Goal: Transaction & Acquisition: Purchase product/service

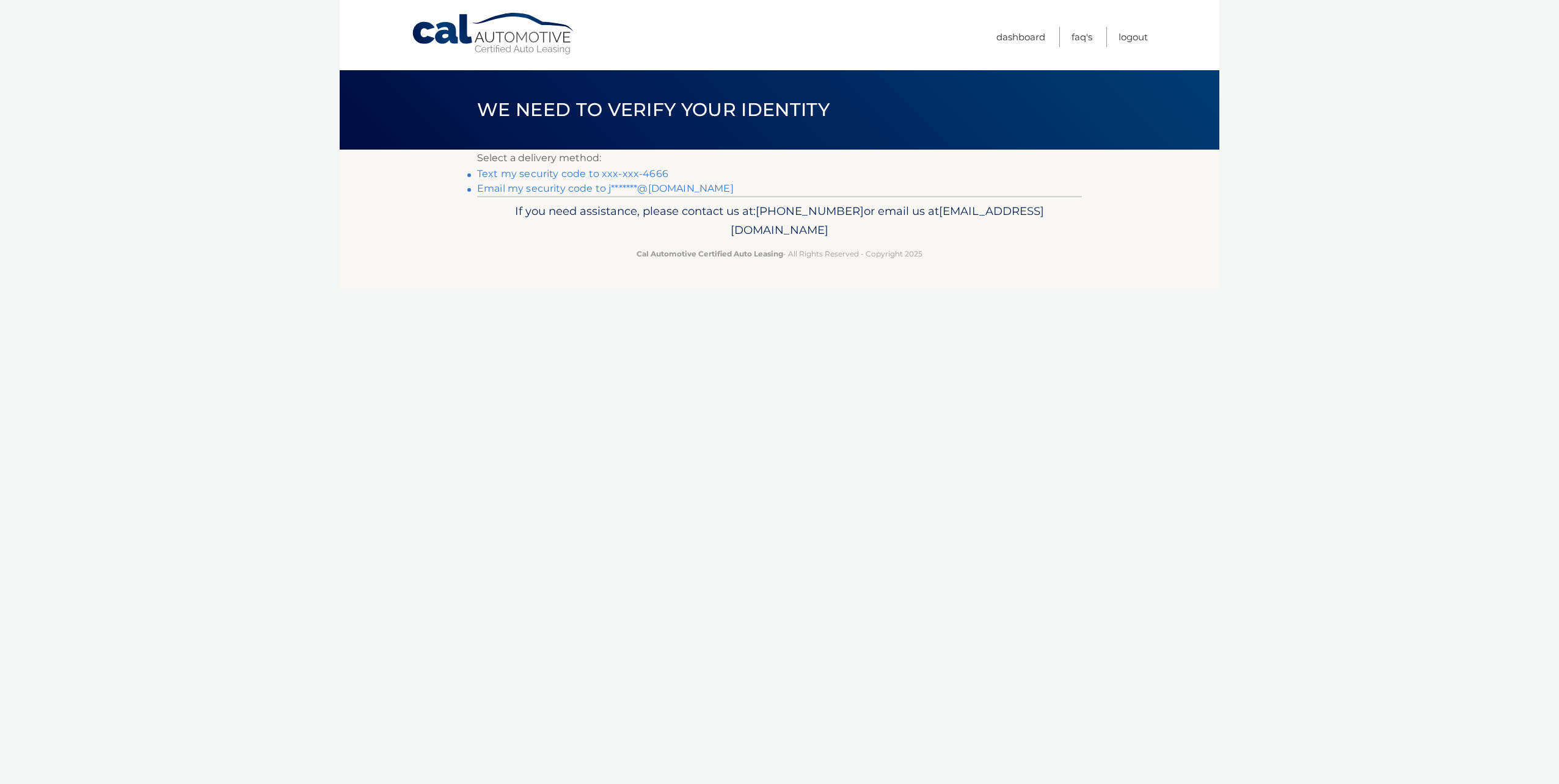
click at [616, 173] on link "Text my security code to xxx-xxx-4666" at bounding box center [573, 174] width 192 height 12
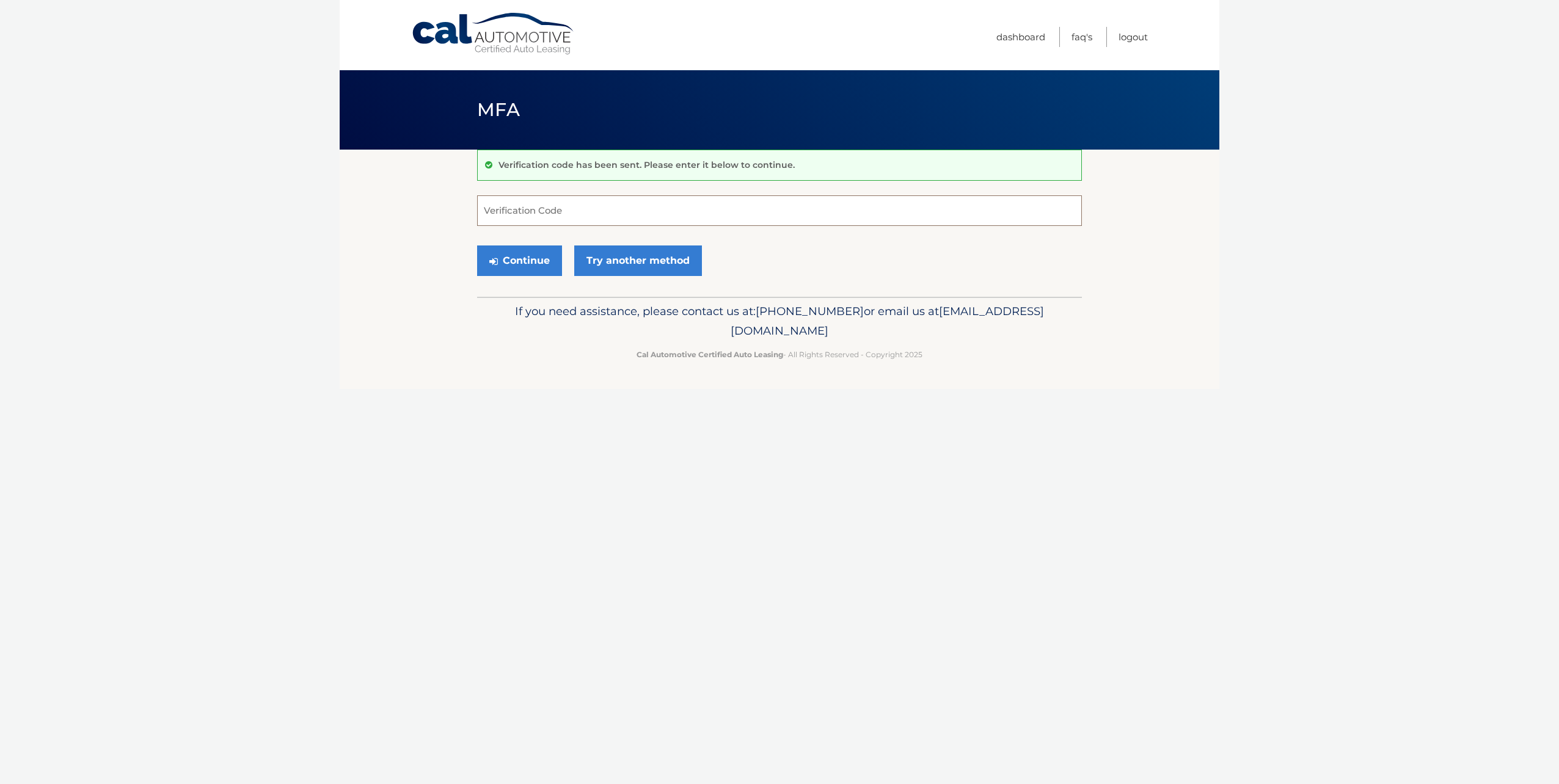
click at [542, 216] on input "Verification Code" at bounding box center [780, 210] width 605 height 31
type input "996995"
click at [514, 265] on button "Continue" at bounding box center [519, 260] width 85 height 31
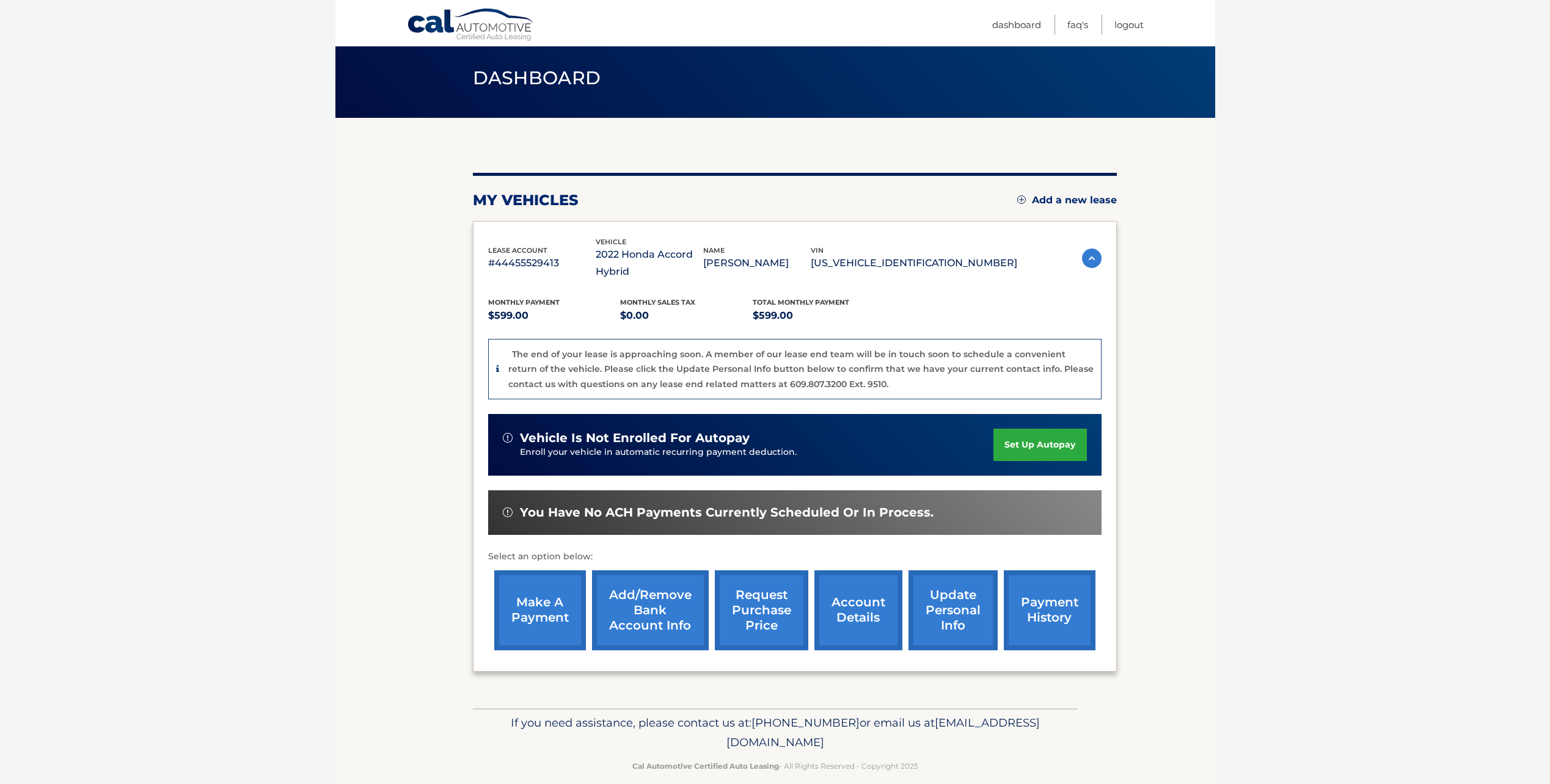
scroll to position [49, 0]
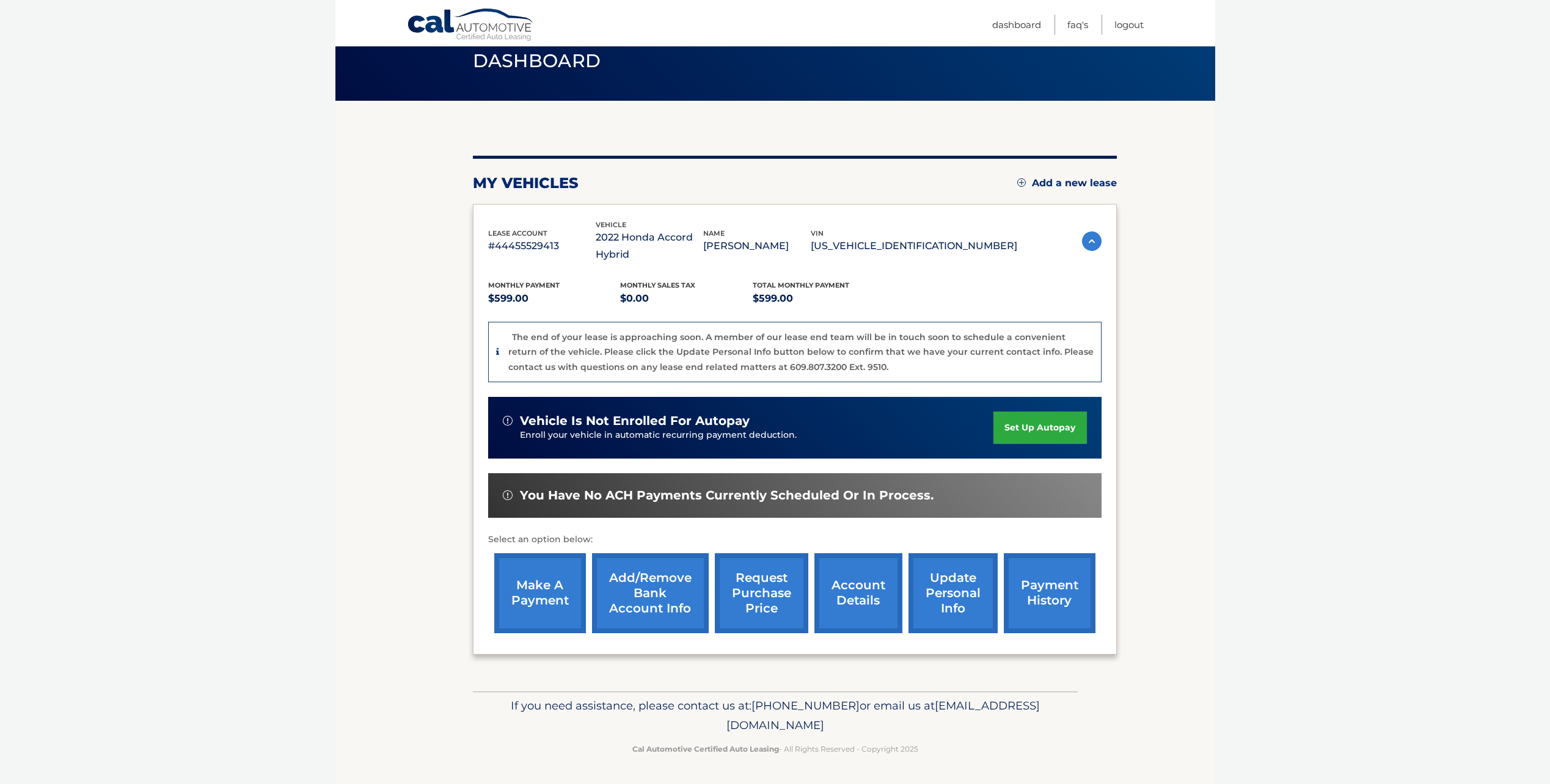
click at [547, 590] on link "make a payment" at bounding box center [540, 592] width 92 height 80
click at [777, 600] on link "request purchase price" at bounding box center [762, 592] width 94 height 80
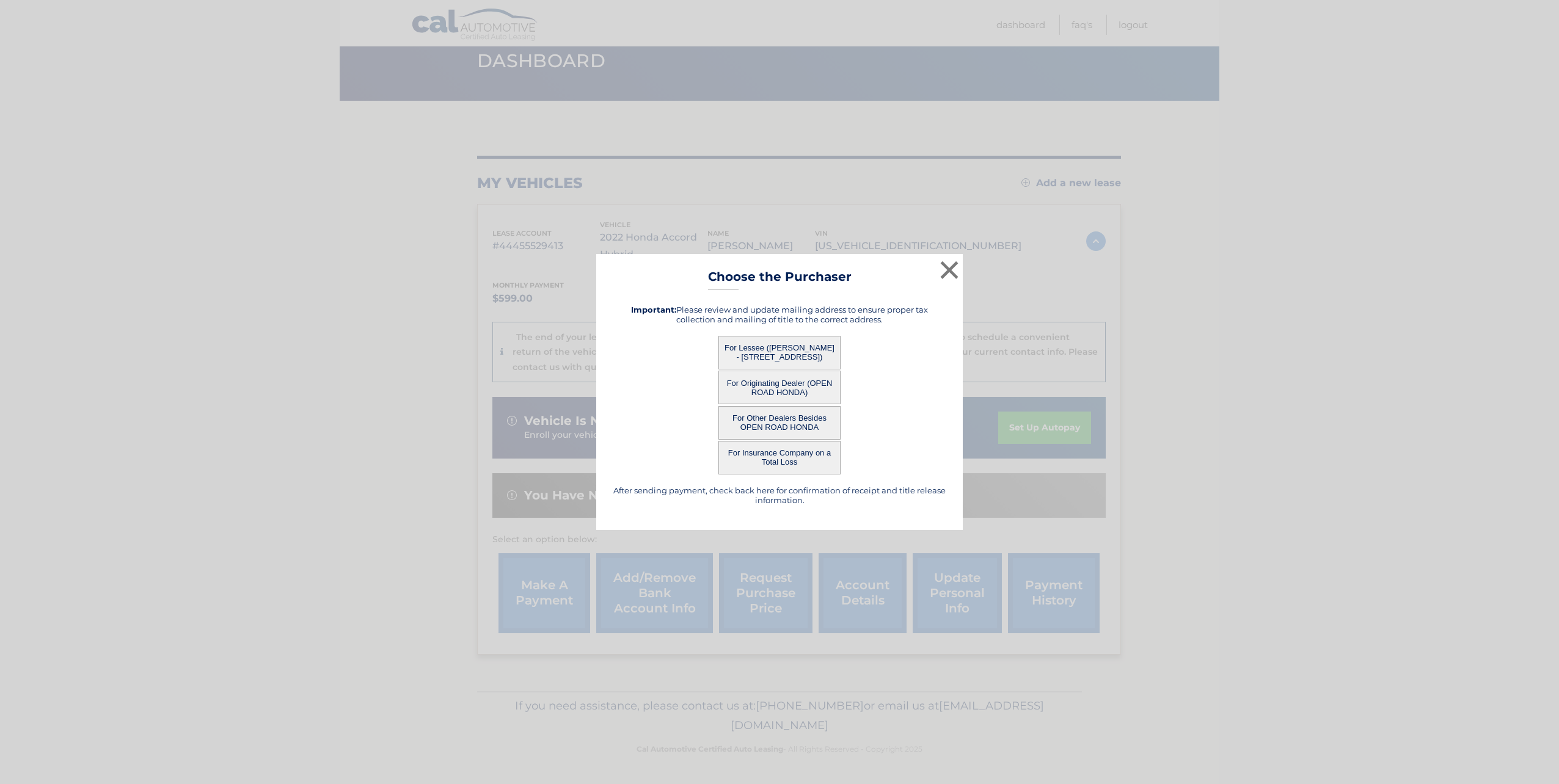
click at [782, 345] on button "For Lessee ([PERSON_NAME] - [STREET_ADDRESS])" at bounding box center [780, 353] width 122 height 34
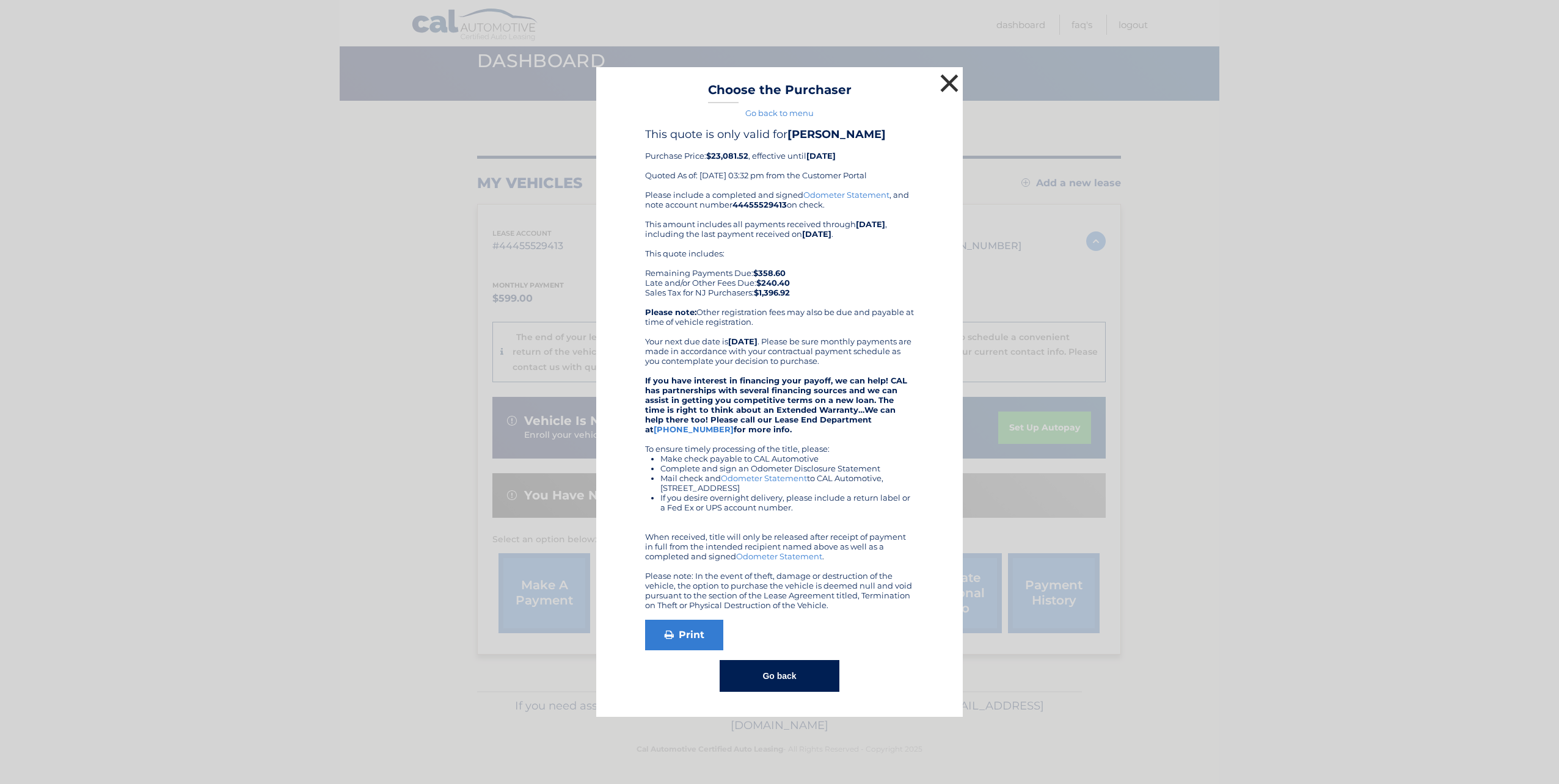
click at [948, 91] on button "×" at bounding box center [949, 83] width 24 height 24
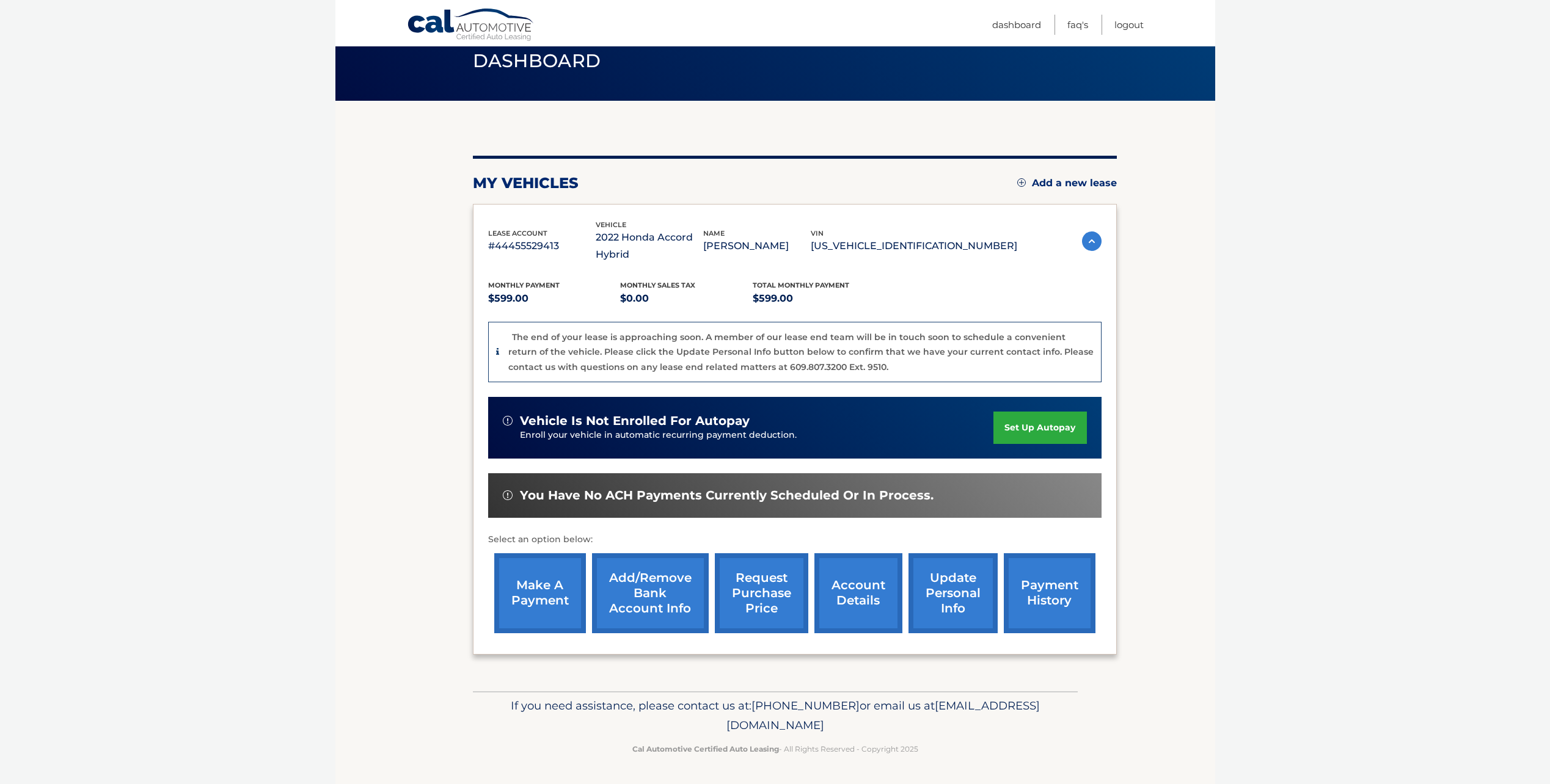
click at [854, 591] on link "account details" at bounding box center [858, 592] width 88 height 80
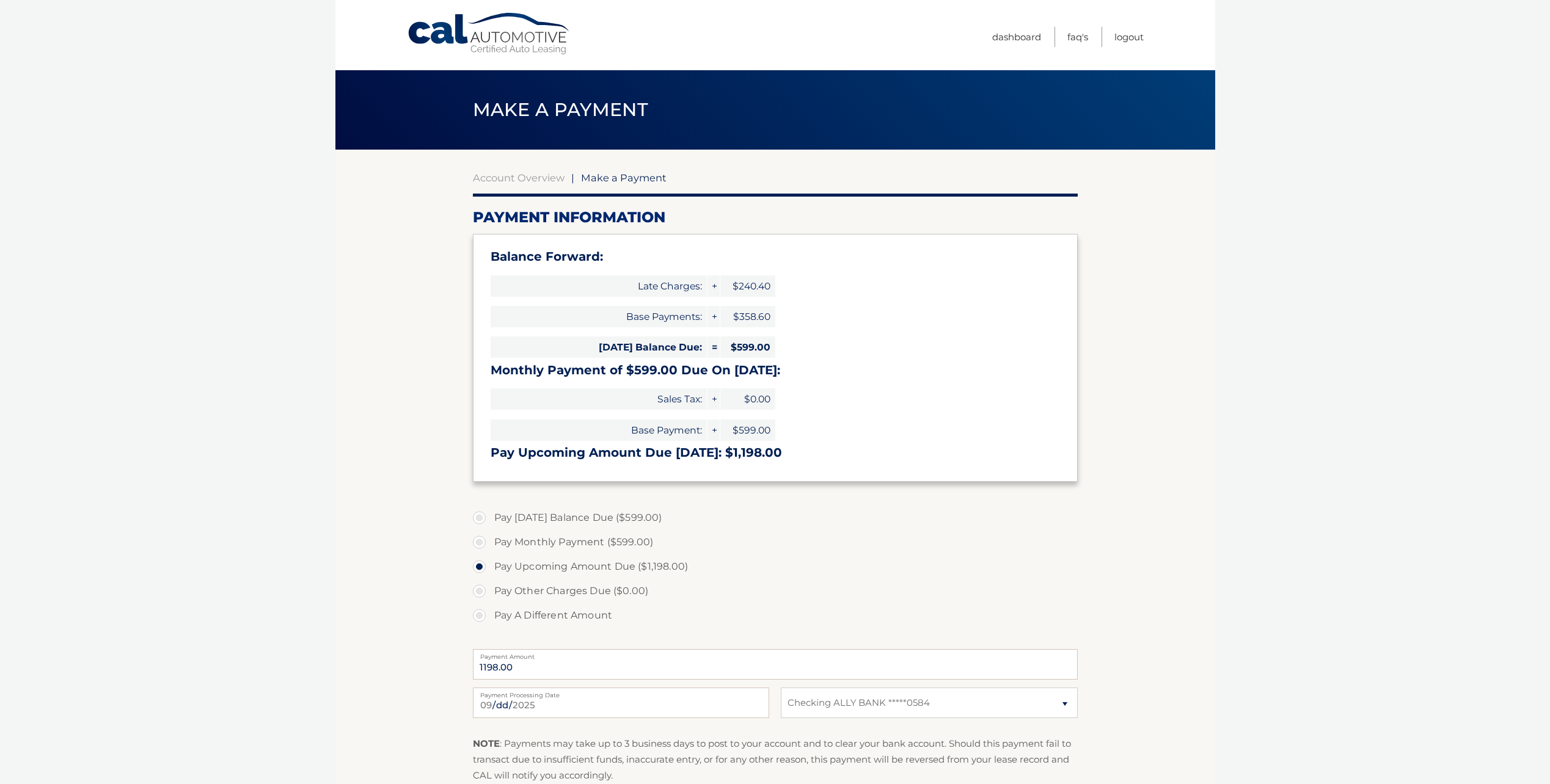
select select "YjU3N2ViNGYtZWY3ZC00Nzc4LWFhMTYtNGI4ZWFmNWZkYzMy"
click at [483, 520] on label "Pay [DATE] Balance Due ($599.00)" at bounding box center [775, 518] width 605 height 24
click at [483, 520] on input "Pay [DATE] Balance Due ($599.00)" at bounding box center [484, 516] width 12 height 20
radio input "true"
type input "599.00"
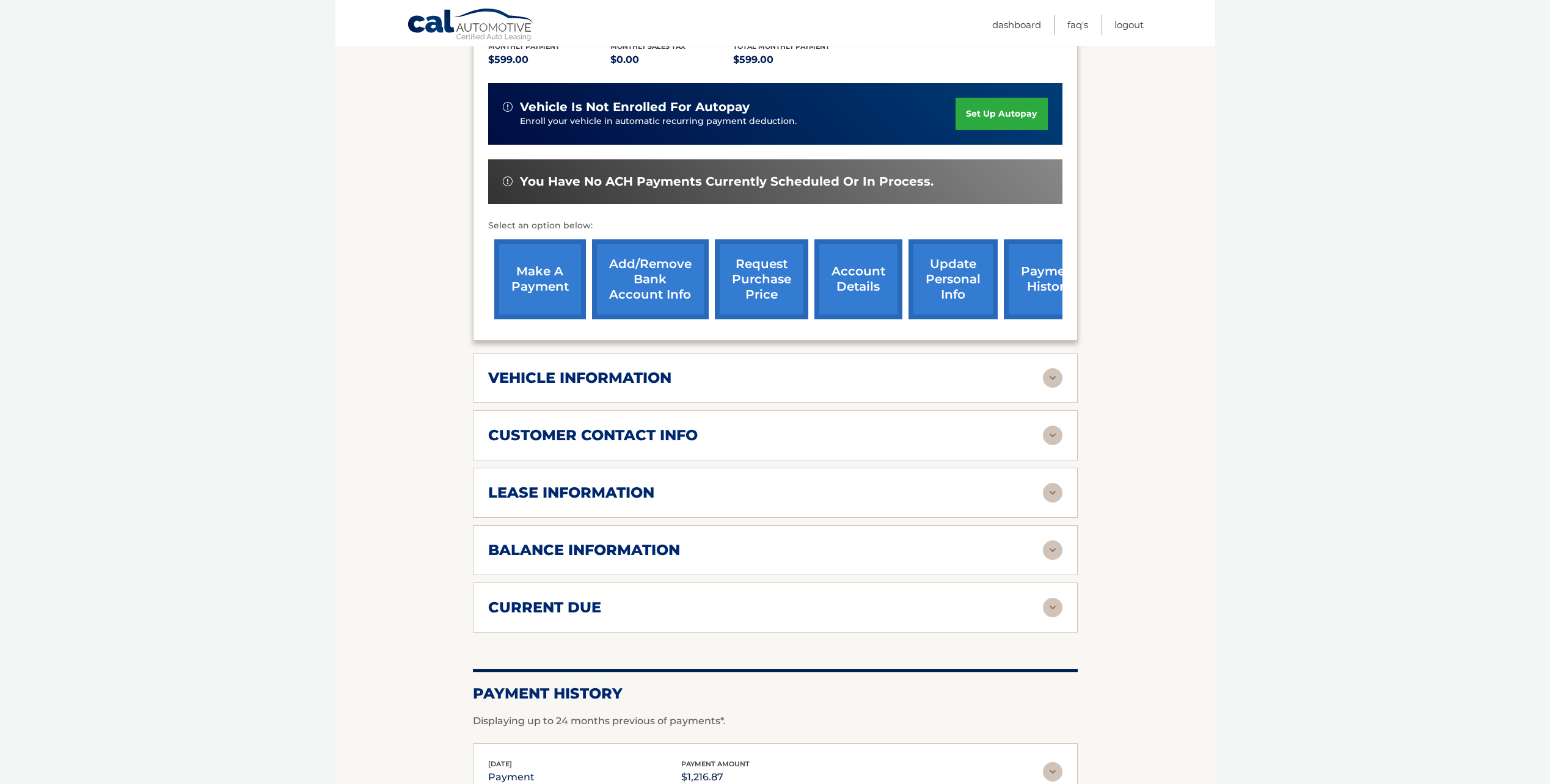
scroll to position [305, 0]
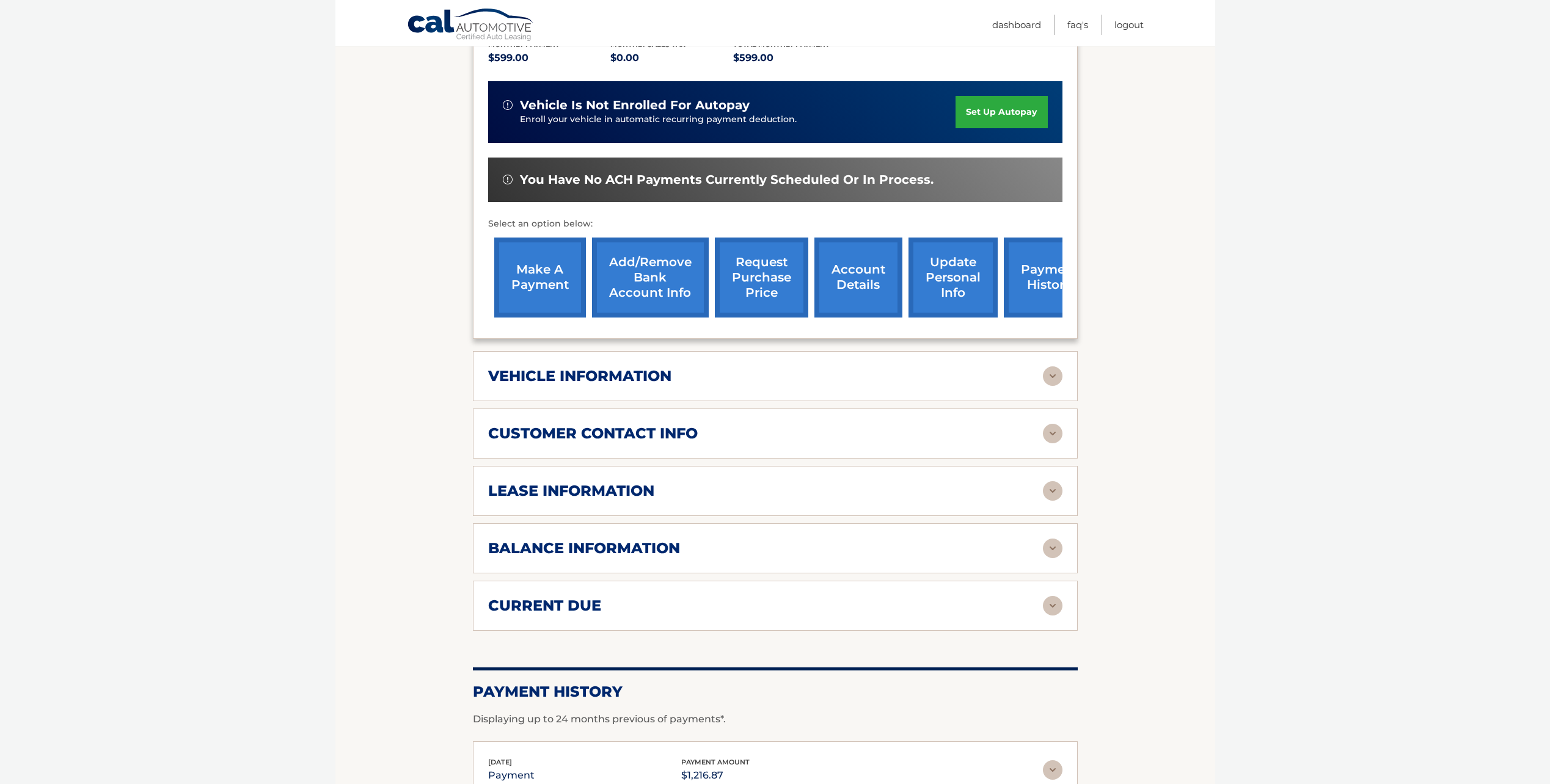
click at [680, 369] on div "vehicle information" at bounding box center [766, 376] width 555 height 18
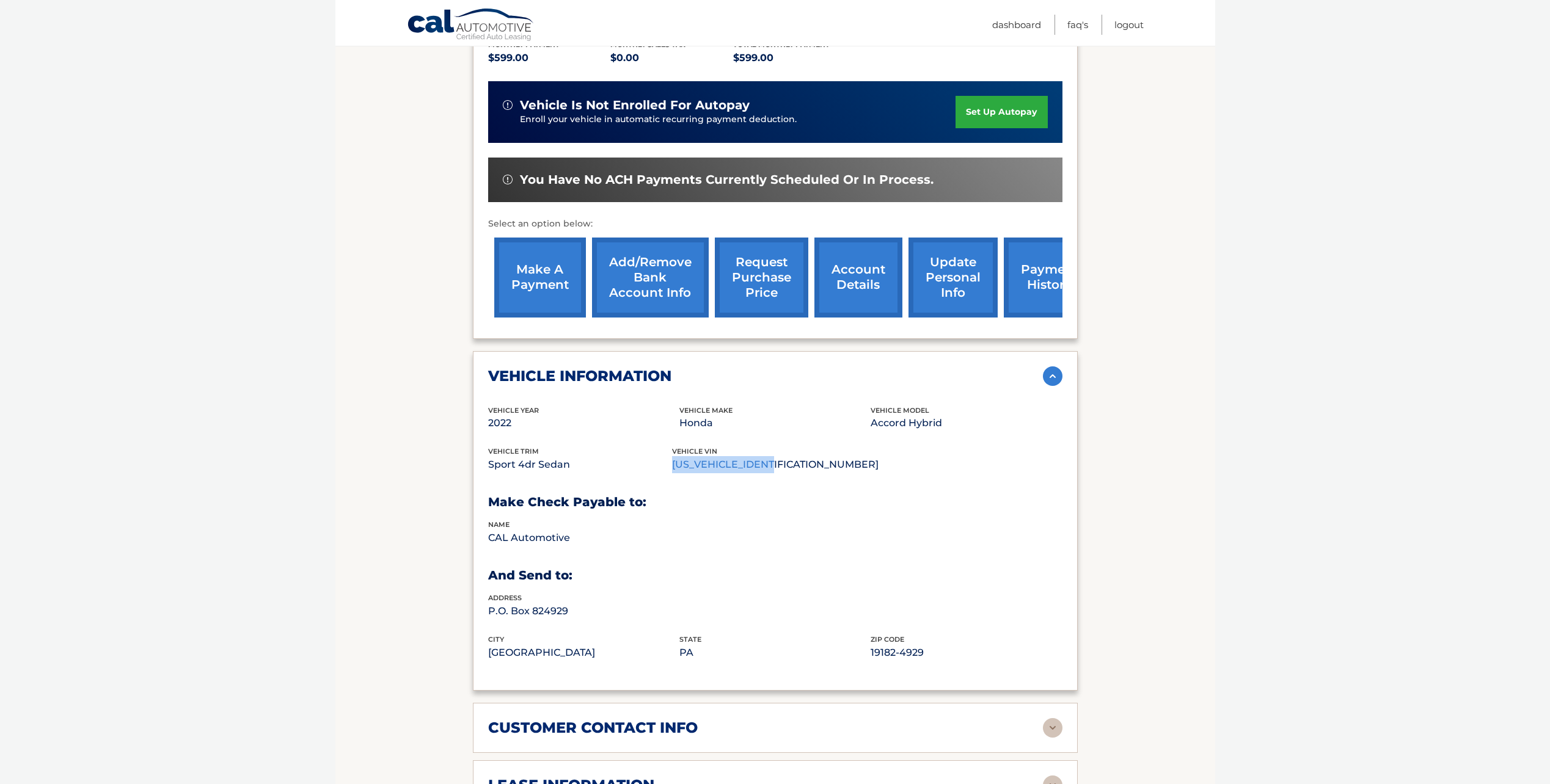
drag, startPoint x: 786, startPoint y: 465, endPoint x: 681, endPoint y: 467, distance: 105.0
click at [681, 467] on p "[US_VEHICLE_IDENTIFICATION_NUMBER]" at bounding box center [775, 464] width 207 height 17
drag, startPoint x: 681, startPoint y: 467, endPoint x: 691, endPoint y: 463, distance: 10.8
copy p "[US_VEHICLE_IDENTIFICATION_NUMBER]"
click at [773, 460] on p "[US_VEHICLE_IDENTIFICATION_NUMBER]" at bounding box center [775, 464] width 207 height 17
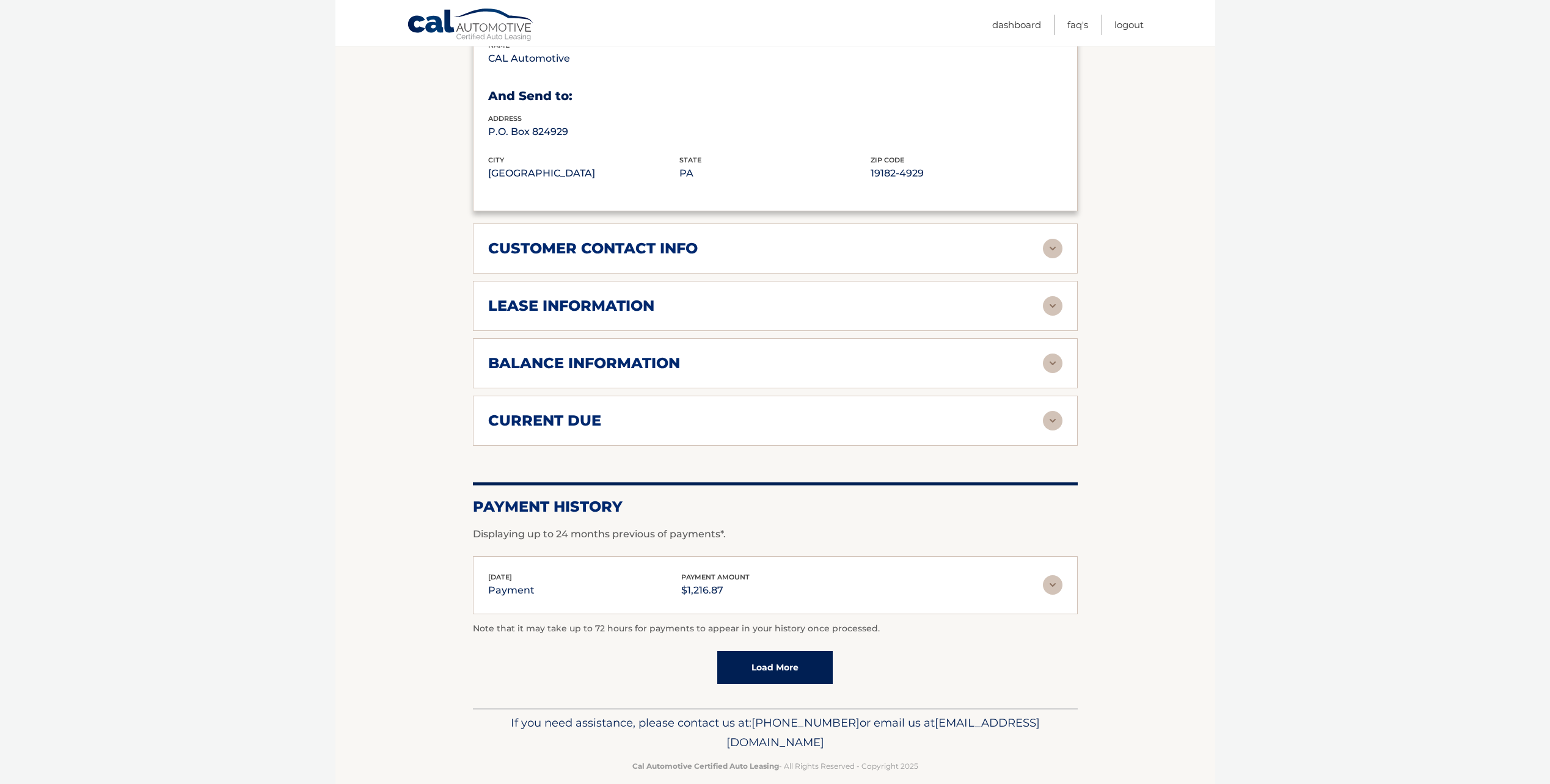
scroll to position [801, 0]
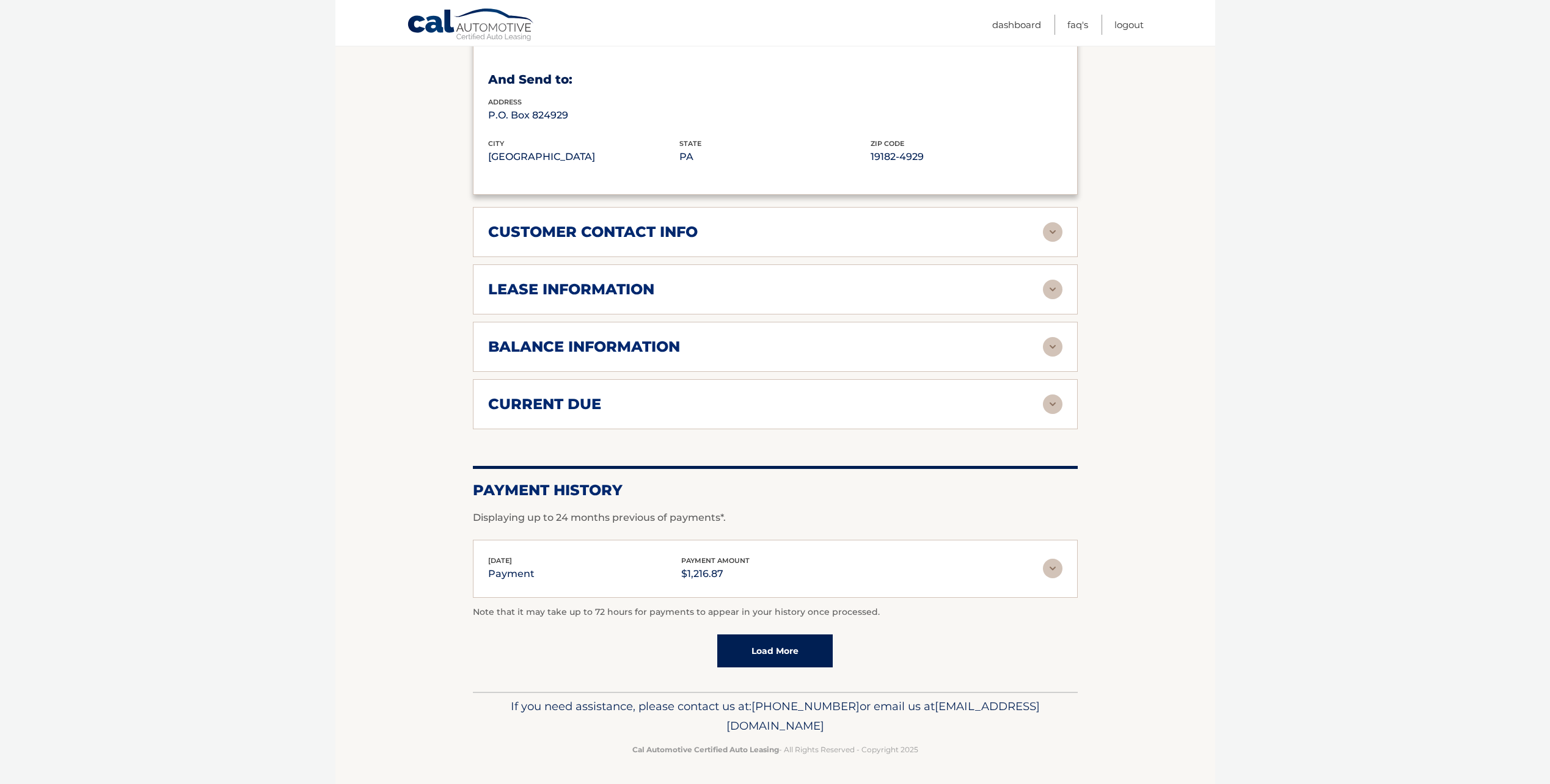
click at [1055, 570] on img at bounding box center [1053, 569] width 20 height 20
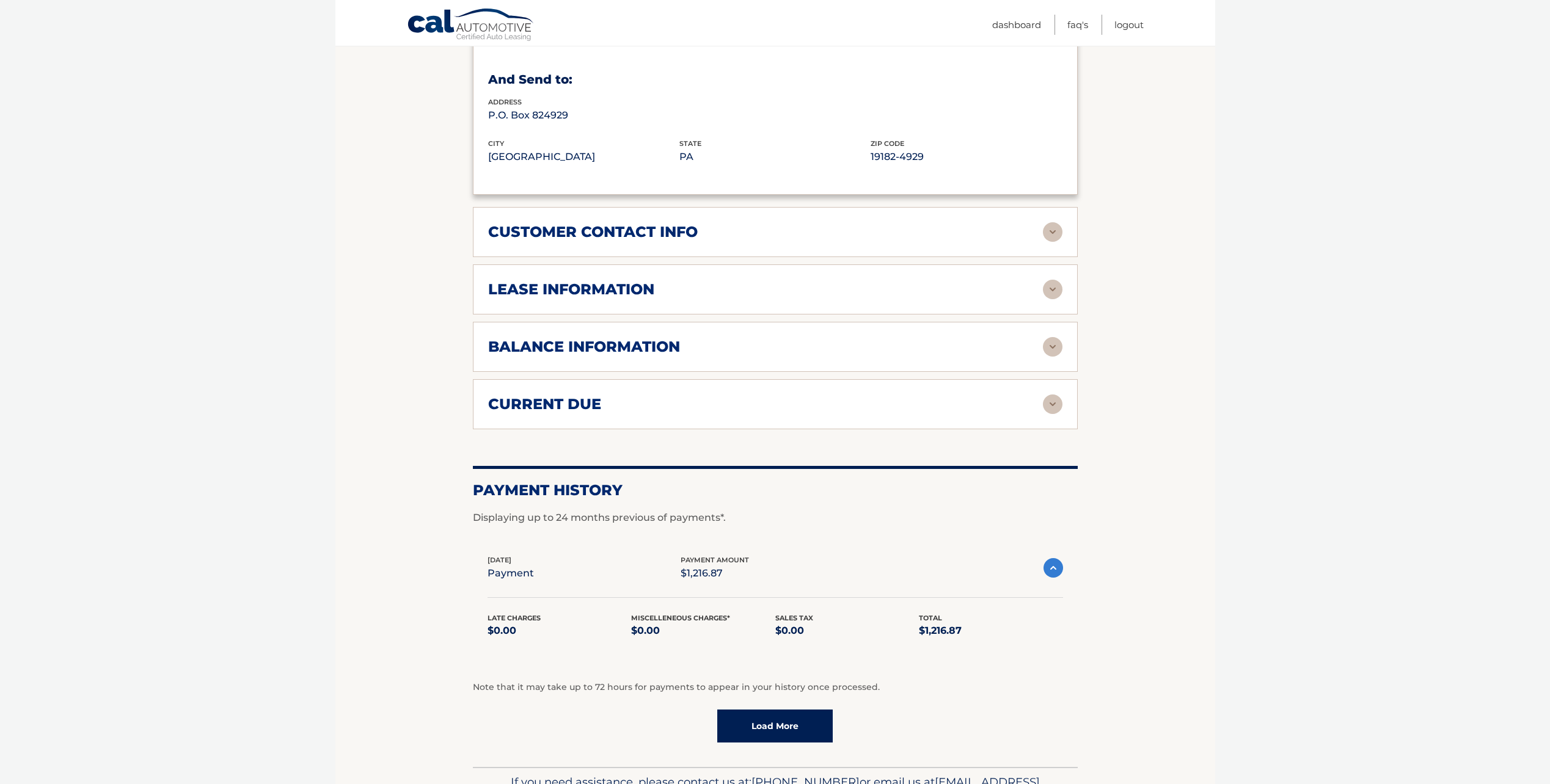
click at [1055, 570] on img at bounding box center [1053, 568] width 20 height 20
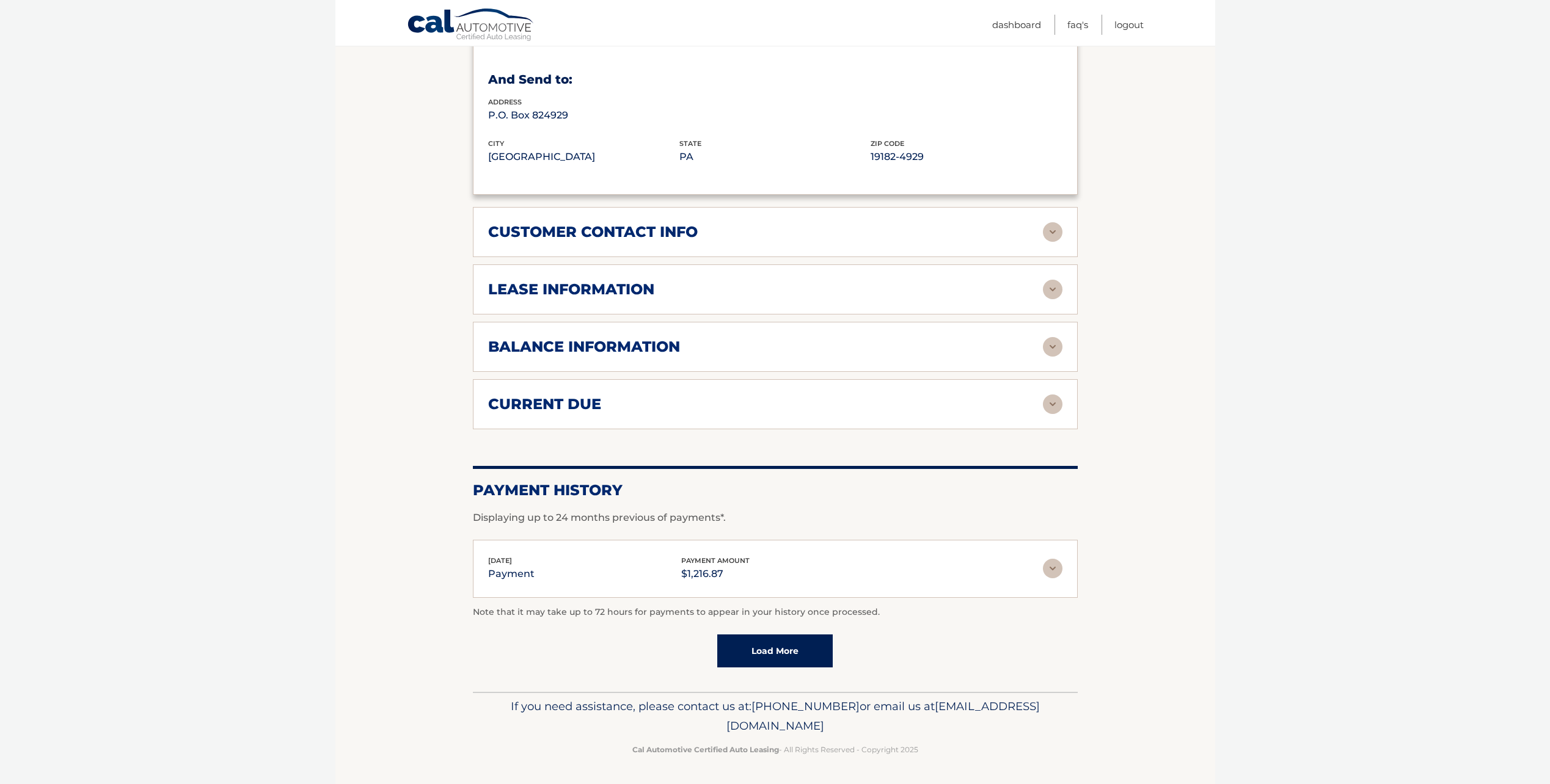
click at [596, 610] on p "Note that it may take up to 72 hours for payments to appear in your history onc…" at bounding box center [775, 611] width 605 height 15
drag, startPoint x: 596, startPoint y: 610, endPoint x: 424, endPoint y: 608, distance: 172.0
click at [424, 608] on section "Account Details | #44455529413 Back to Dashboard Manage Your Lease lease accoun…" at bounding box center [775, 20] width 879 height 1343
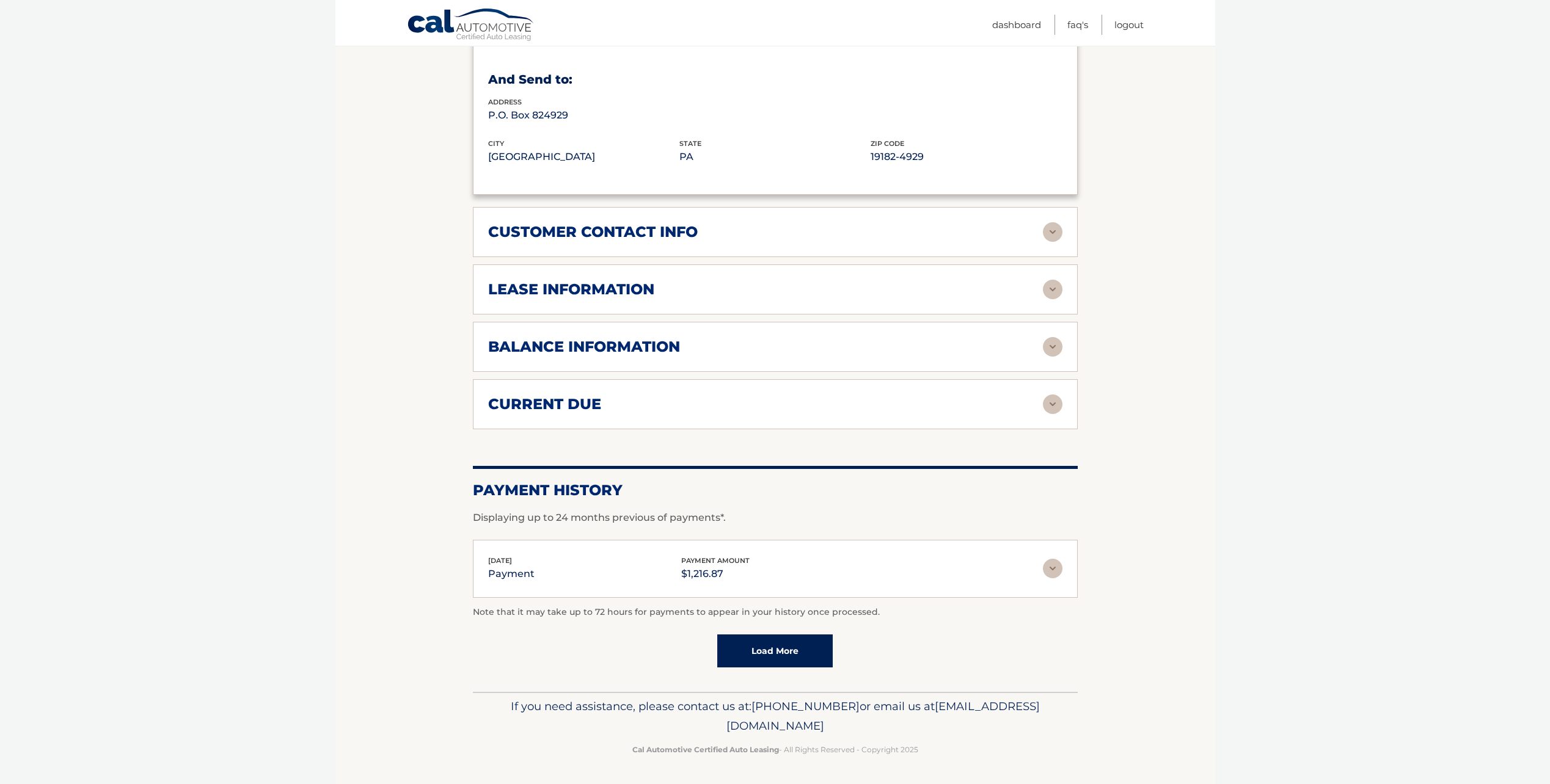
click at [774, 647] on link "Load More" at bounding box center [775, 650] width 116 height 33
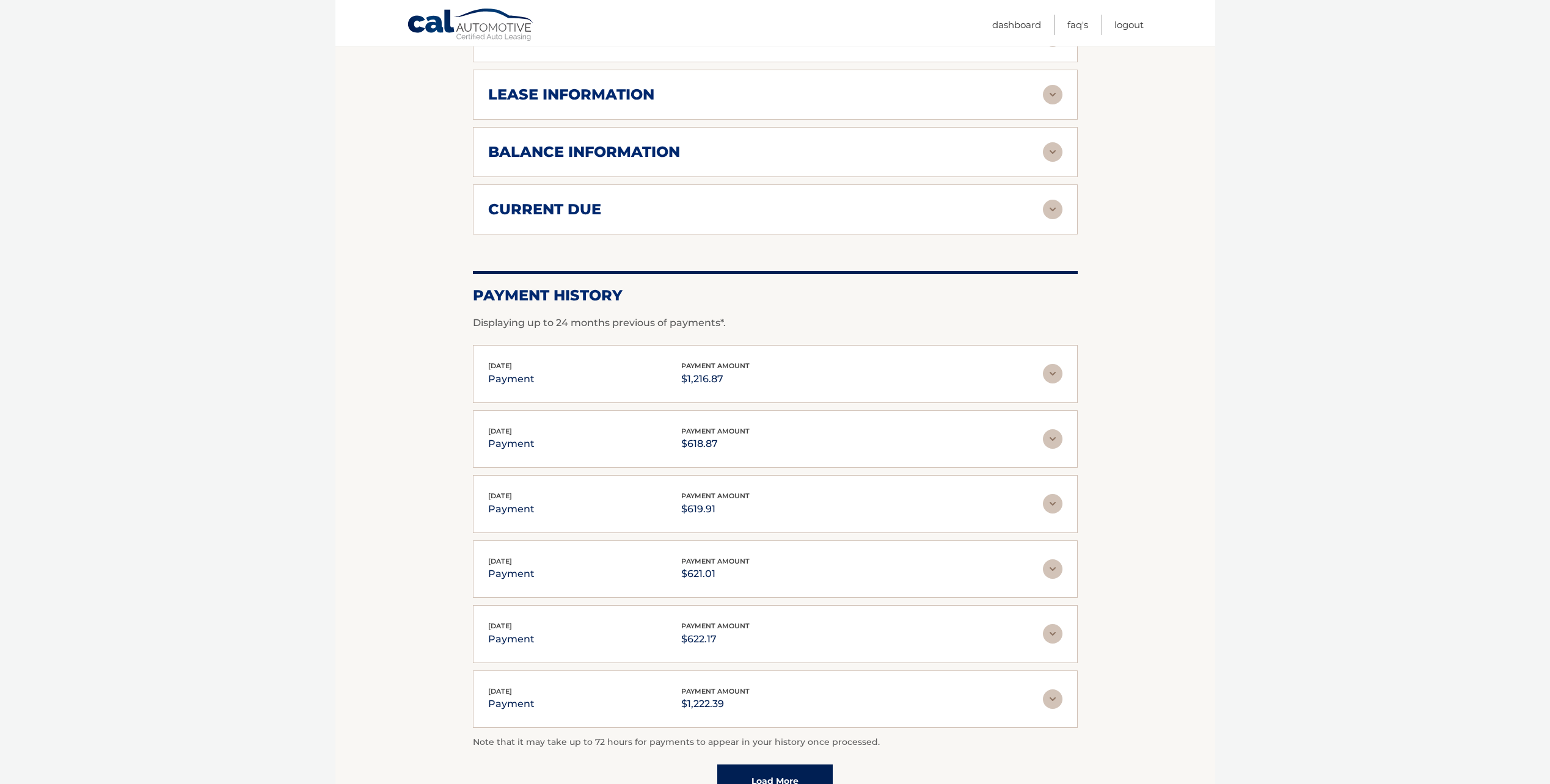
scroll to position [983, 0]
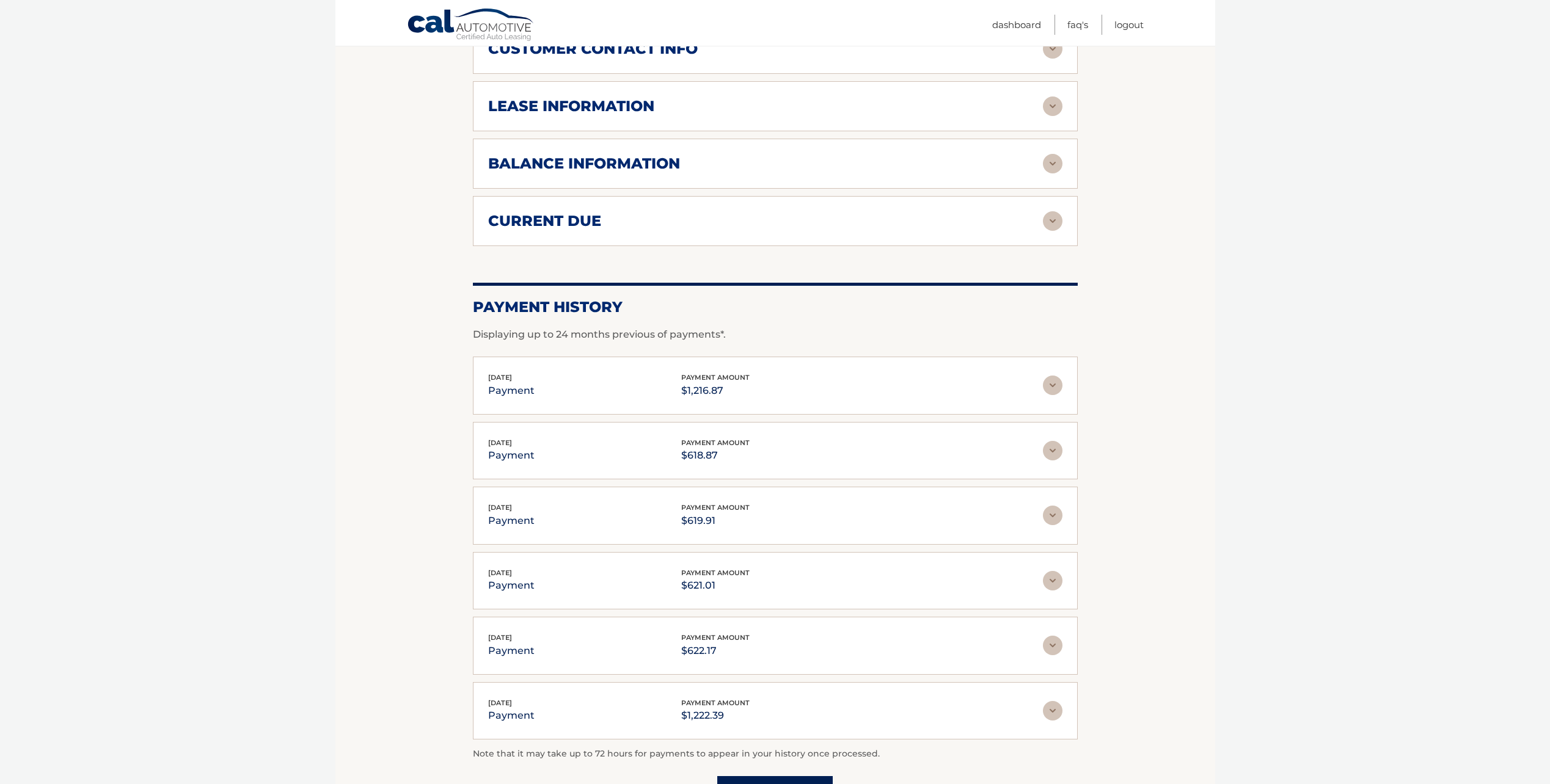
click at [742, 385] on p "$1,216.87" at bounding box center [715, 390] width 69 height 17
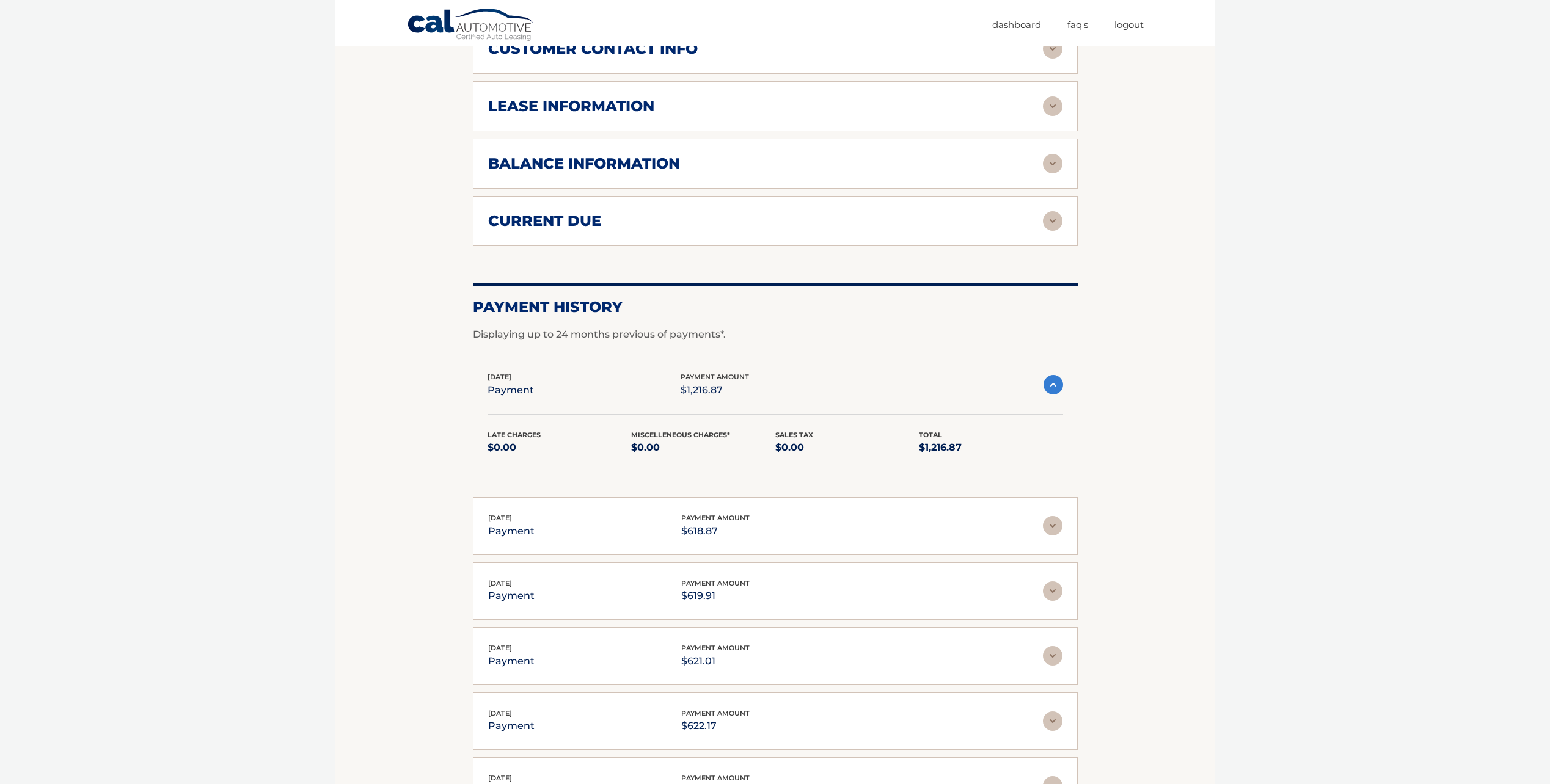
click at [742, 385] on p "$1,216.87" at bounding box center [715, 389] width 69 height 17
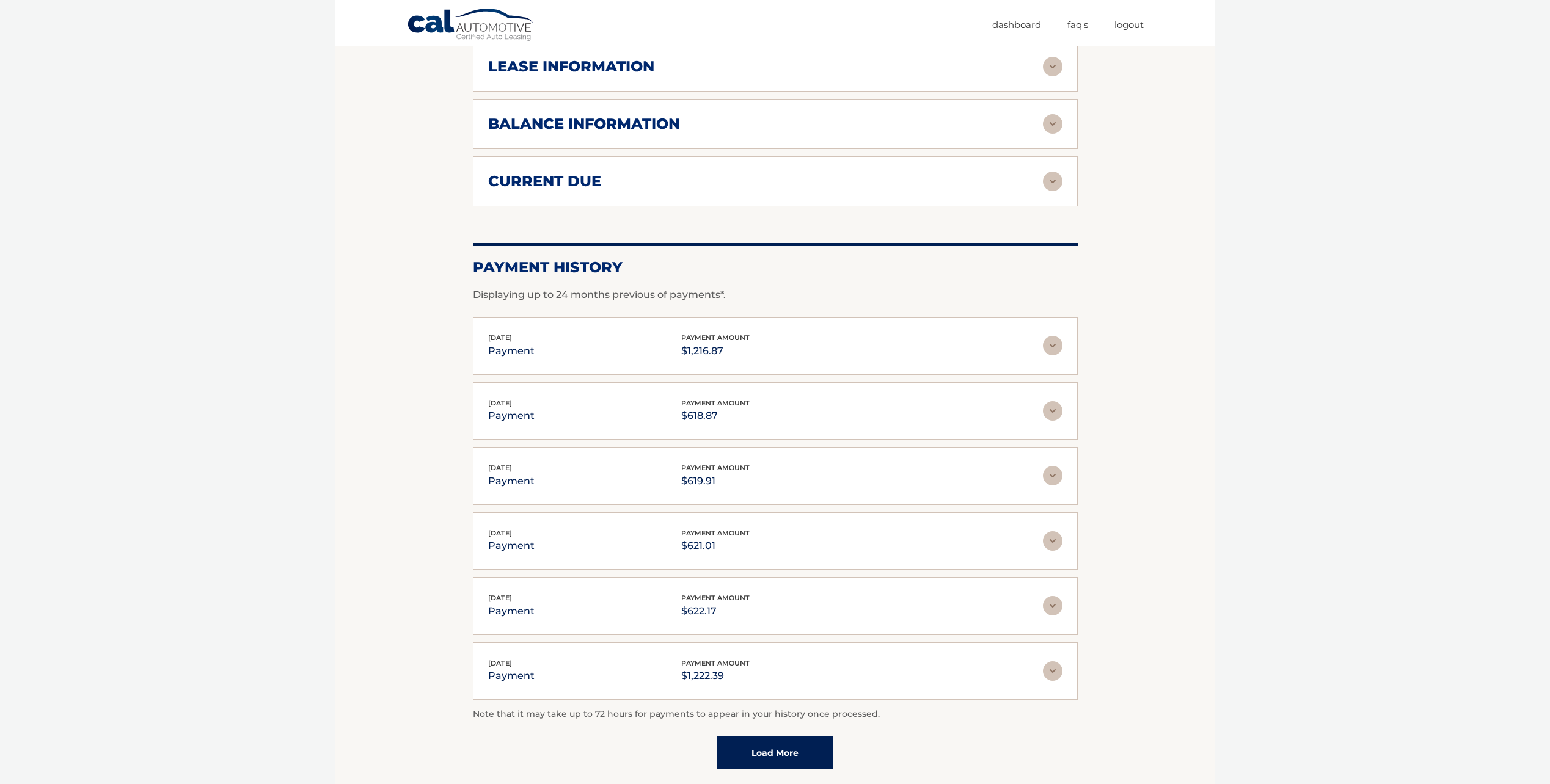
scroll to position [1045, 0]
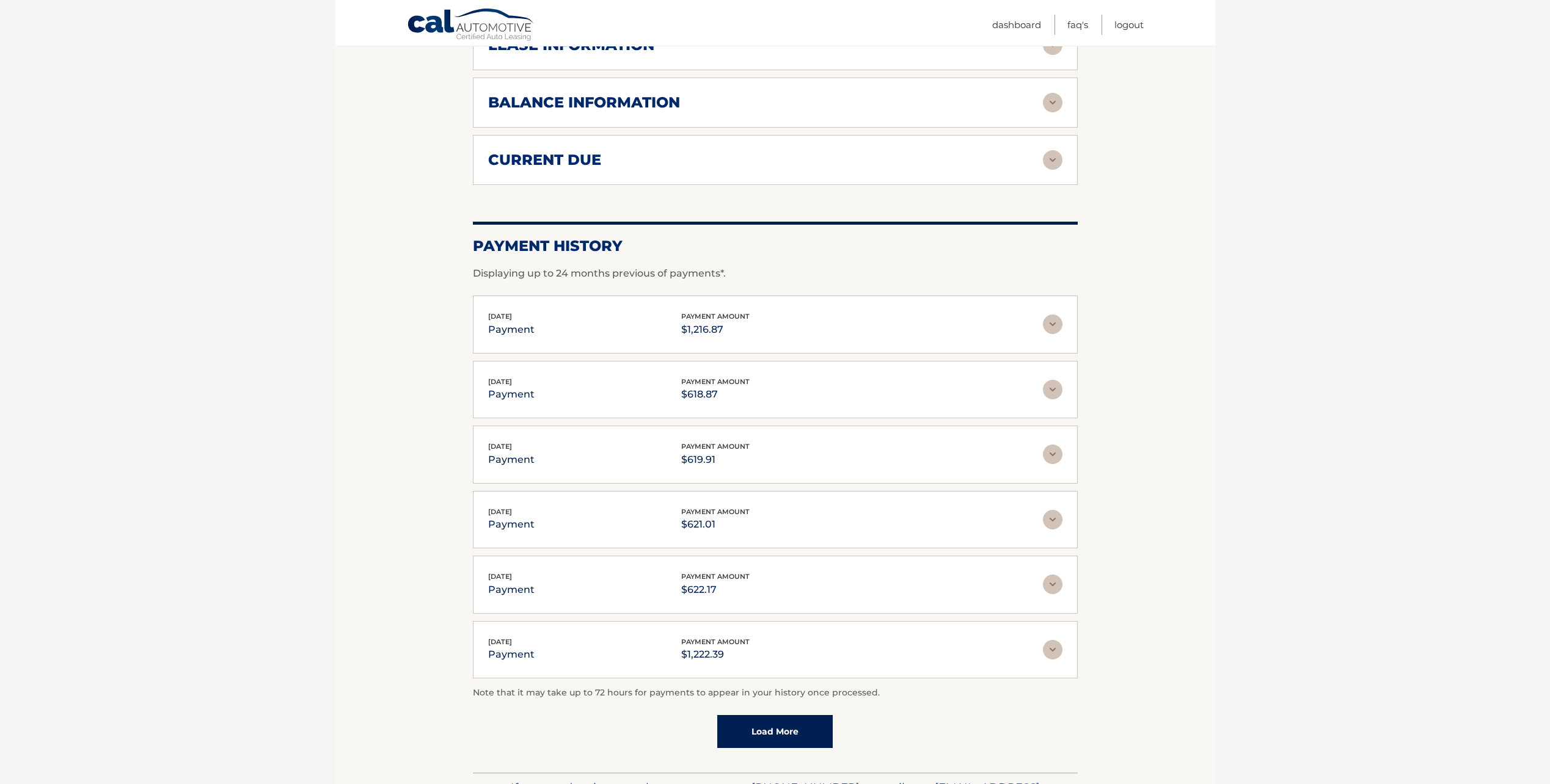
click at [779, 723] on link "Load More" at bounding box center [775, 731] width 116 height 33
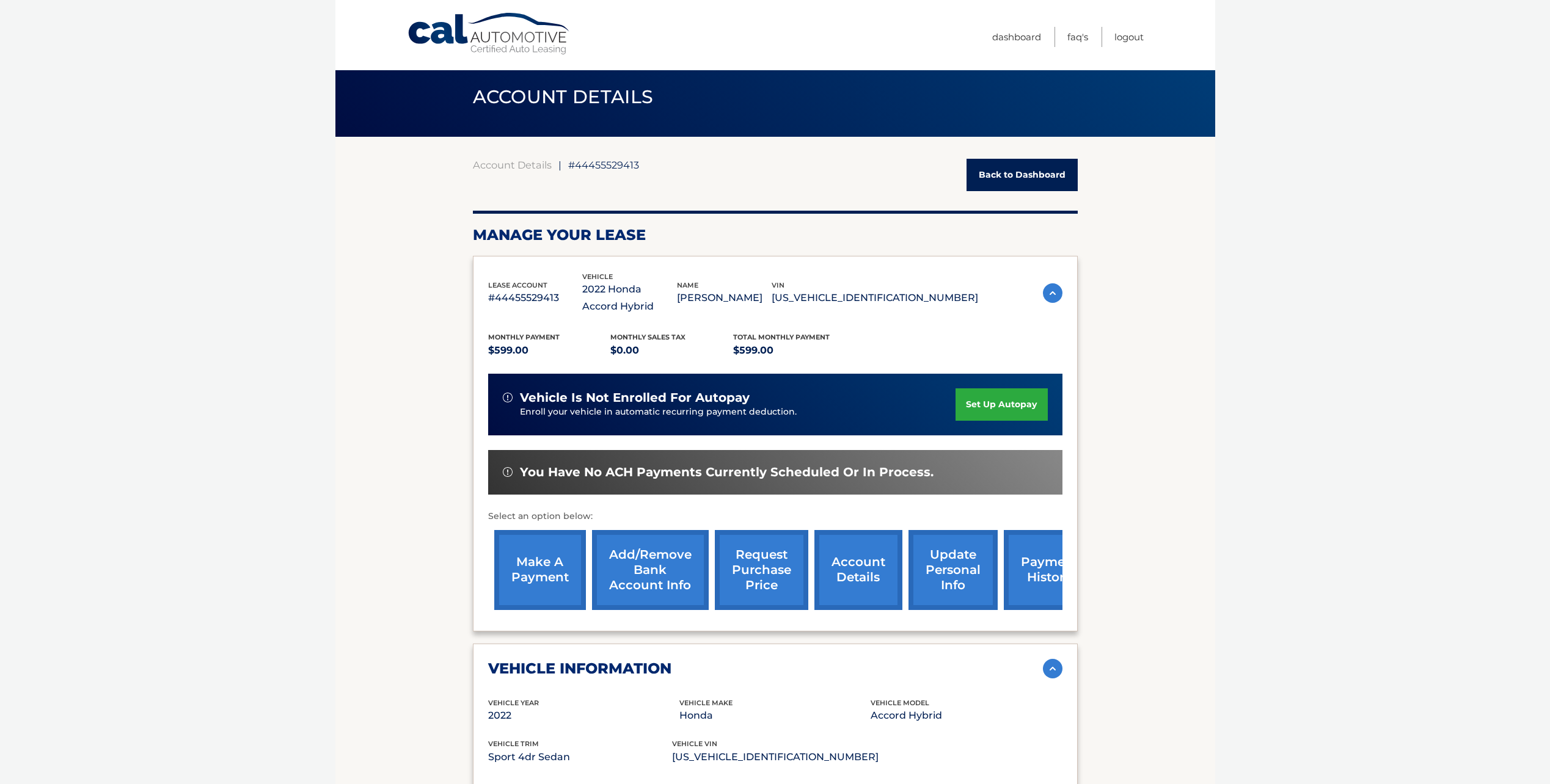
scroll to position [0, 0]
